Goal: Information Seeking & Learning: Learn about a topic

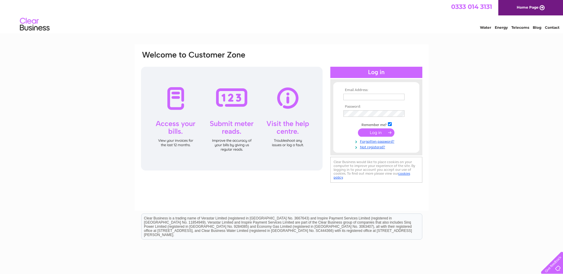
type input "[PERSON_NAME][EMAIL_ADDRESS][DOMAIN_NAME]"
click at [376, 129] on input "submit" at bounding box center [376, 133] width 37 height 8
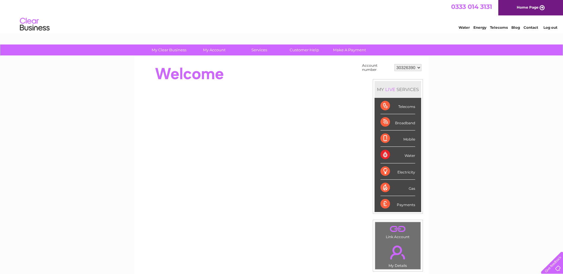
click at [412, 69] on select "30326390" at bounding box center [408, 67] width 27 height 7
click at [445, 70] on div "My Clear Business Login Details My Details My Preferences Link Account My Accou…" at bounding box center [281, 212] width 563 height 335
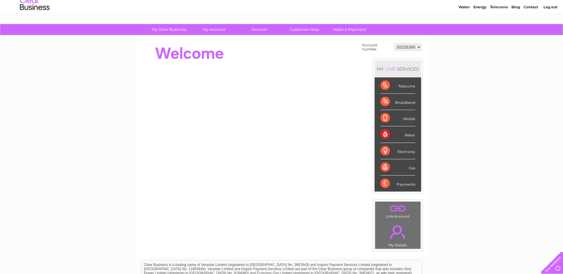
scroll to position [30, 0]
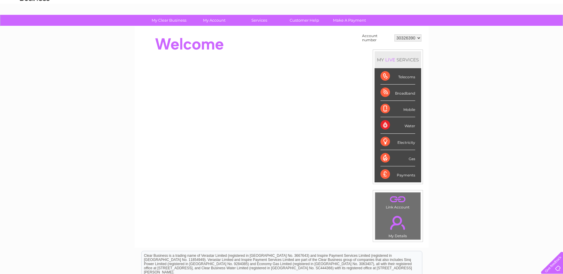
click at [402, 95] on div "Broadband" at bounding box center [398, 93] width 35 height 16
click at [384, 94] on div "Broadband" at bounding box center [398, 93] width 35 height 16
click at [398, 62] on div "MY LIVE SERVICES" at bounding box center [398, 59] width 47 height 17
click at [386, 94] on div "Broadband" at bounding box center [398, 93] width 35 height 16
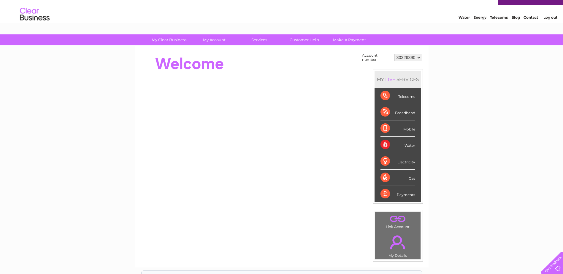
scroll to position [0, 0]
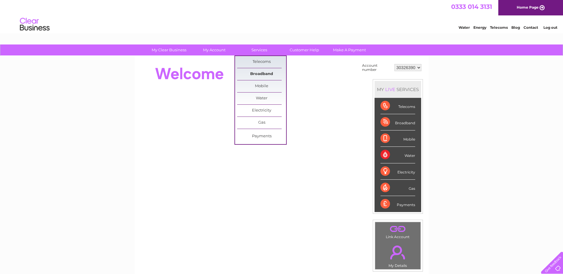
click at [267, 72] on link "Broadband" at bounding box center [261, 74] width 49 height 12
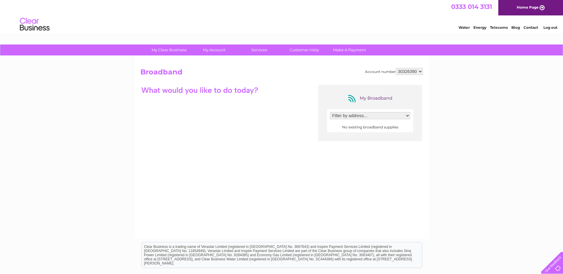
click at [355, 116] on select "Filter by address..." at bounding box center [370, 115] width 80 height 7
drag, startPoint x: 355, startPoint y: 116, endPoint x: 349, endPoint y: 115, distance: 5.7
click at [355, 116] on select "Filter by address..." at bounding box center [370, 115] width 80 height 7
click at [306, 50] on link "Customer Help" at bounding box center [304, 50] width 49 height 11
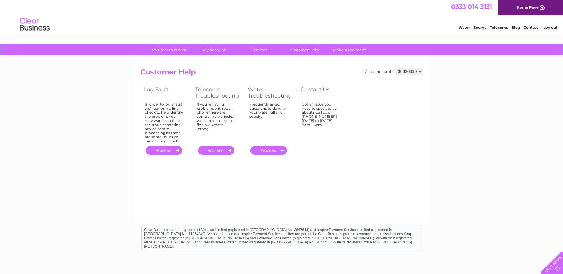
click at [409, 74] on select "30326390" at bounding box center [409, 71] width 27 height 7
click at [396, 68] on select "30326390" at bounding box center [409, 71] width 27 height 7
click at [404, 80] on div "Account number 30326390 Customer Help Log Fault Telecoms Troubleshooting Water …" at bounding box center [281, 112] width 283 height 89
